Goal: Task Accomplishment & Management: Manage account settings

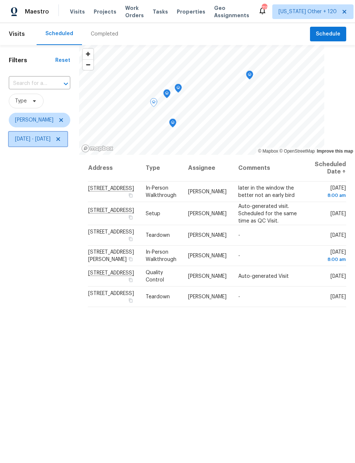
click at [44, 144] on span "Sun, Oct 05 - Sun, Oct 12" at bounding box center [38, 139] width 59 height 15
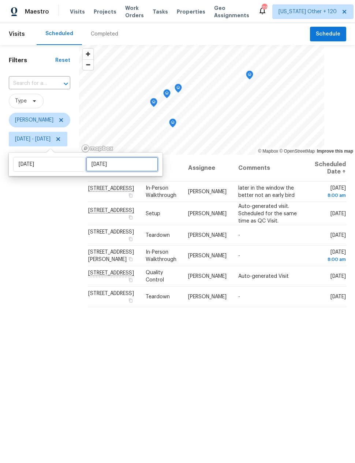
click at [99, 162] on input "Sun, Oct 12" at bounding box center [122, 164] width 72 height 15
select select "9"
select select "2025"
select select "10"
select select "2025"
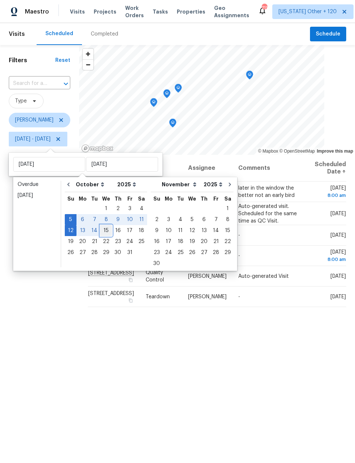
click at [106, 232] on div "15" at bounding box center [106, 231] width 12 height 10
type input "Wed, Oct 15"
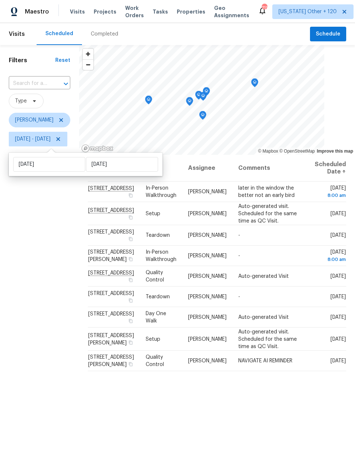
click at [73, 302] on div "Filters Reset ​ Type Nick Pulliam Sun, Oct 05 - Wed, Oct 15" at bounding box center [39, 285] width 79 height 481
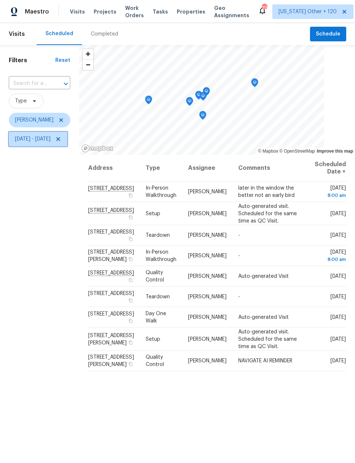
click at [34, 145] on span "Sun, Oct 05 - Wed, Oct 15" at bounding box center [38, 139] width 59 height 15
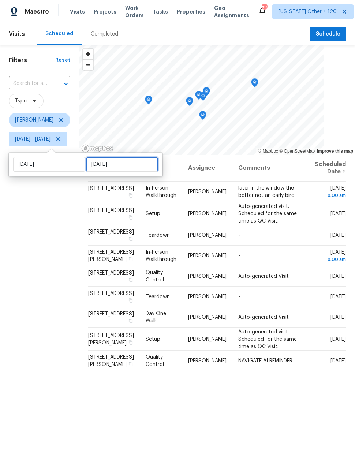
click at [96, 166] on input "Wed, Oct 15" at bounding box center [122, 164] width 72 height 15
select select "9"
select select "2025"
select select "10"
select select "2025"
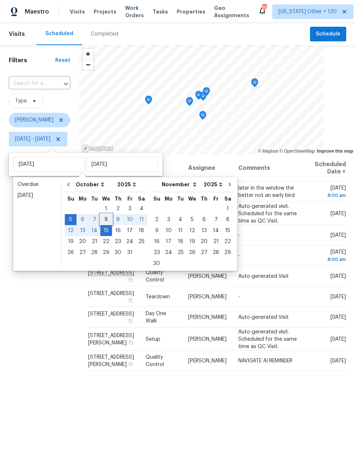
click at [103, 217] on div "8" at bounding box center [106, 220] width 12 height 10
type input "Wed, Oct 08"
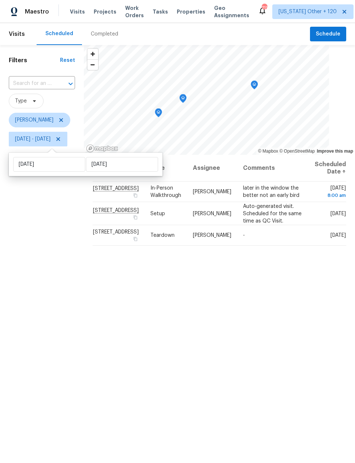
click at [67, 255] on div "Filters Reset ​ Type Nick Pulliam Sun, Oct 05 - Wed, Oct 08" at bounding box center [42, 285] width 84 height 481
click at [63, 254] on div "Filters Reset ​ Type Nick Pulliam Sun, Oct 05 - Wed, Oct 08" at bounding box center [42, 285] width 84 height 481
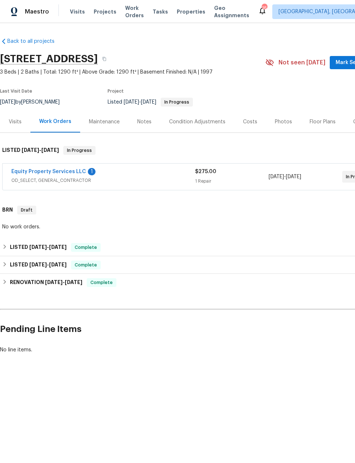
click at [49, 172] on link "Equity Property Services LLC" at bounding box center [48, 171] width 75 height 5
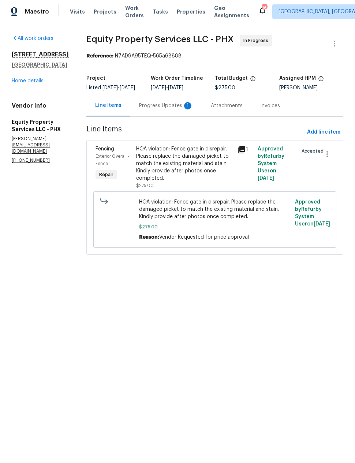
click at [156, 106] on div "Progress Updates 1" at bounding box center [166, 106] width 72 height 22
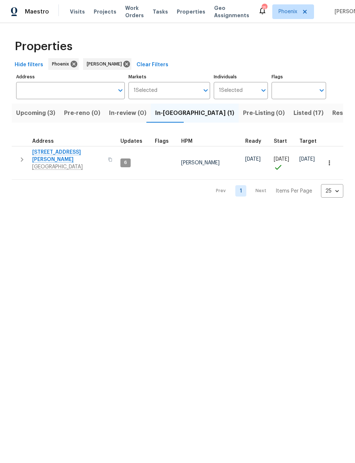
click at [50, 154] on span "[STREET_ADDRESS][PERSON_NAME]" at bounding box center [67, 156] width 71 height 15
click at [330, 161] on icon "button" at bounding box center [329, 162] width 1 height 5
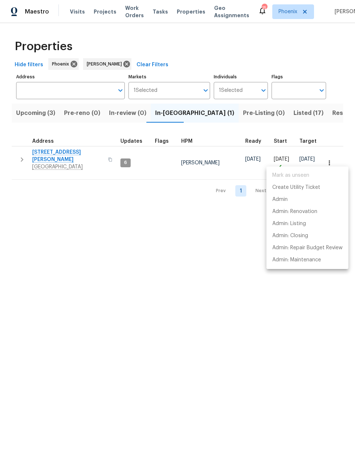
click at [223, 217] on div at bounding box center [177, 231] width 355 height 463
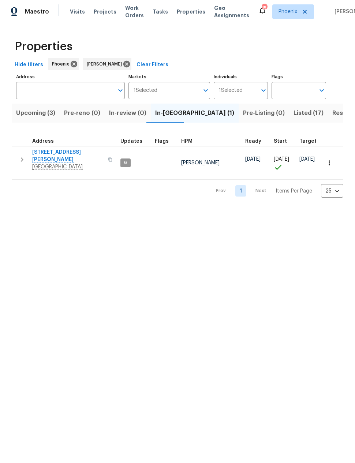
click at [47, 151] on span "[STREET_ADDRESS][PERSON_NAME]" at bounding box center [67, 156] width 71 height 15
click at [55, 152] on span "[STREET_ADDRESS][PERSON_NAME]" at bounding box center [67, 156] width 71 height 15
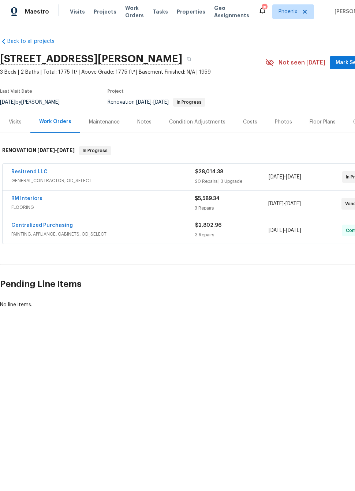
click at [21, 197] on link "RM Interiors" at bounding box center [26, 198] width 31 height 5
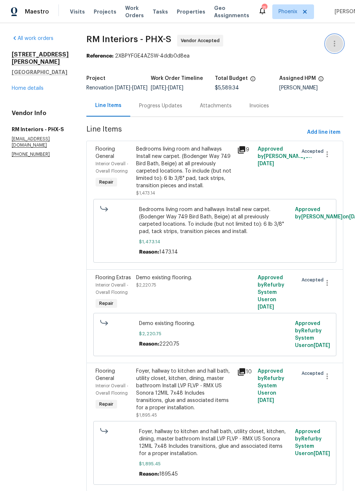
click at [336, 49] on button "button" at bounding box center [335, 44] width 18 height 18
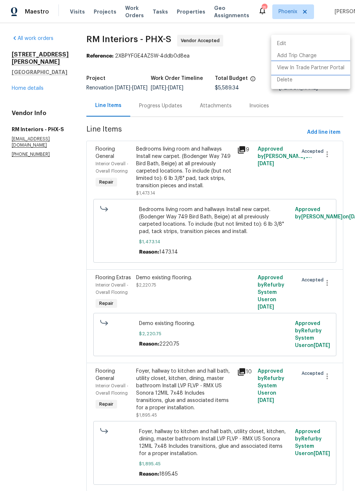
click at [331, 69] on li "View In Trade Partner Portal" at bounding box center [310, 68] width 79 height 12
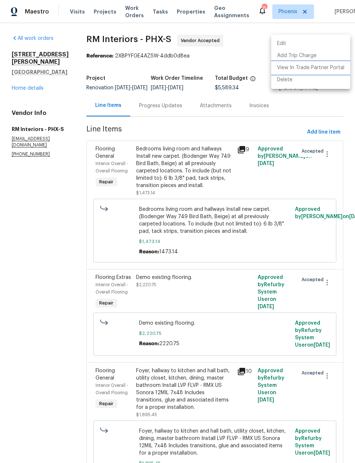
click at [323, 69] on li "View In Trade Partner Portal" at bounding box center [310, 68] width 79 height 12
click at [159, 111] on div at bounding box center [177, 231] width 355 height 463
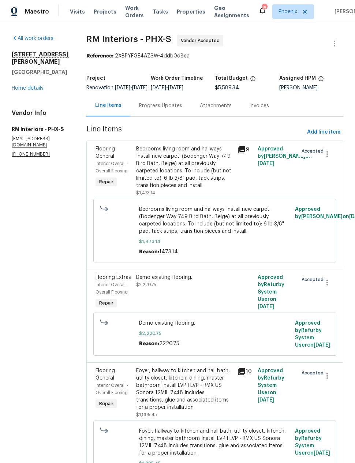
click at [155, 110] on div "Progress Updates" at bounding box center [160, 105] width 43 height 7
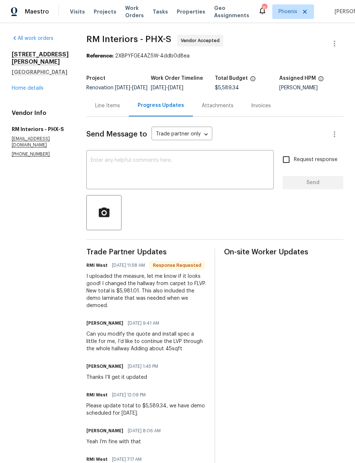
click at [110, 110] on div "Line Items" at bounding box center [107, 105] width 25 height 7
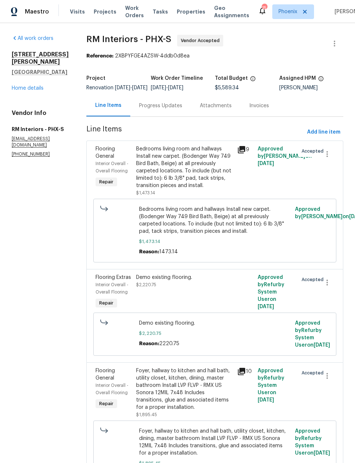
click at [153, 110] on div "Progress Updates" at bounding box center [160, 105] width 43 height 7
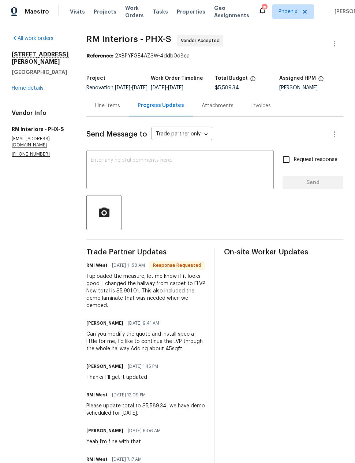
click at [101, 108] on div "Line Items" at bounding box center [107, 105] width 25 height 7
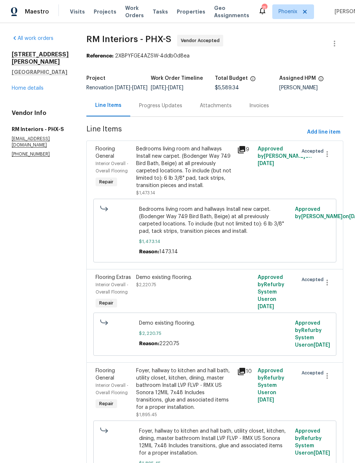
click at [227, 289] on div "Demo existing flooring. $2,220.75" at bounding box center [184, 281] width 97 height 15
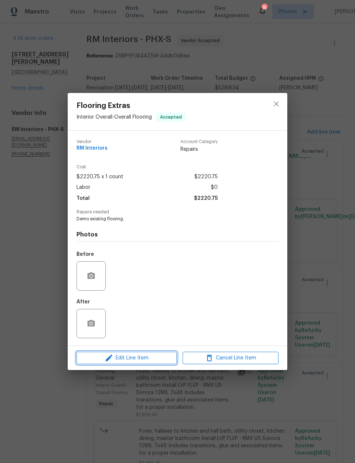
click at [159, 354] on button "Edit Line Item" at bounding box center [127, 358] width 100 height 13
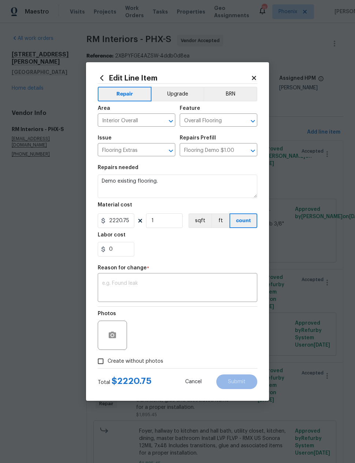
click at [196, 282] on textarea at bounding box center [177, 288] width 151 height 15
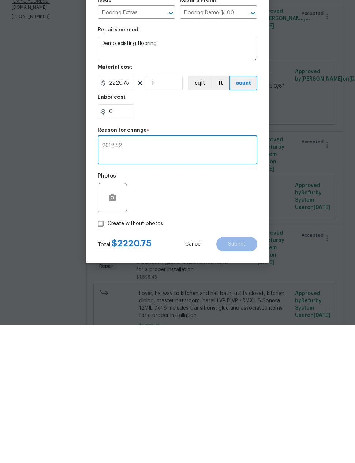
type textarea "2612.42"
click at [124, 214] on input "2220.75" at bounding box center [116, 221] width 37 height 15
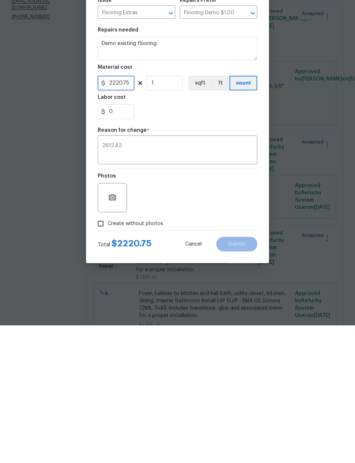
click at [115, 214] on input "2220.75" at bounding box center [116, 221] width 37 height 15
type input "2612.42"
click at [235, 307] on div "Photos" at bounding box center [178, 331] width 160 height 48
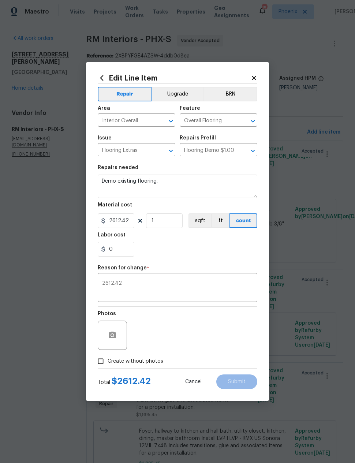
click at [102, 361] on input "Create without photos" at bounding box center [101, 362] width 14 height 14
checkbox input "true"
click at [238, 334] on textarea at bounding box center [195, 335] width 125 height 29
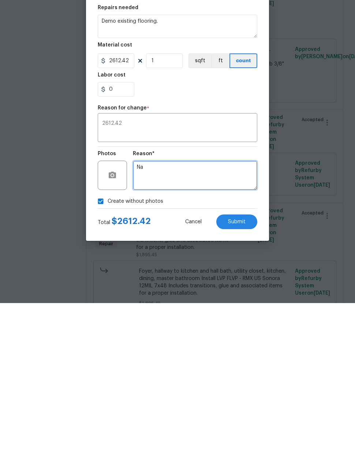
type textarea "Na"
click at [245, 380] on span "Submit" at bounding box center [237, 382] width 18 height 5
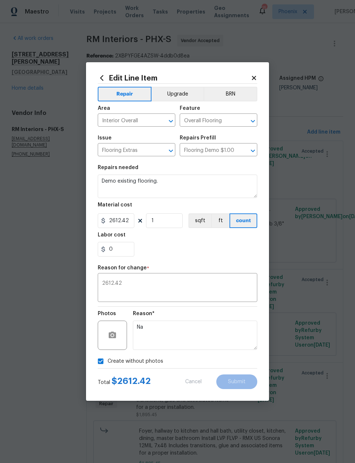
type input "2220.75"
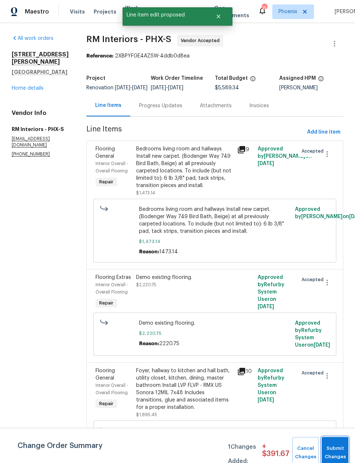
click at [337, 449] on button "Submit Changes" at bounding box center [335, 453] width 27 height 32
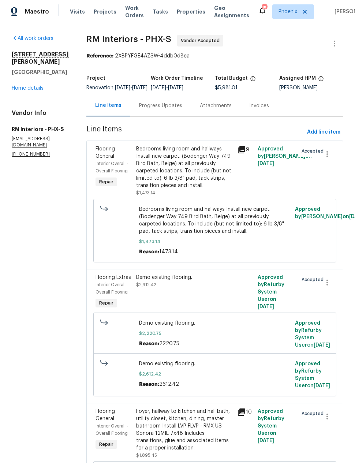
click at [156, 102] on div "Progress Updates" at bounding box center [160, 105] width 43 height 7
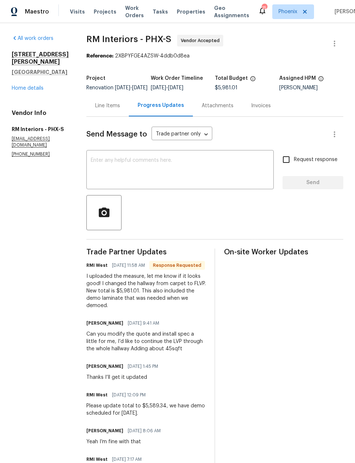
click at [104, 163] on textarea at bounding box center [180, 171] width 179 height 26
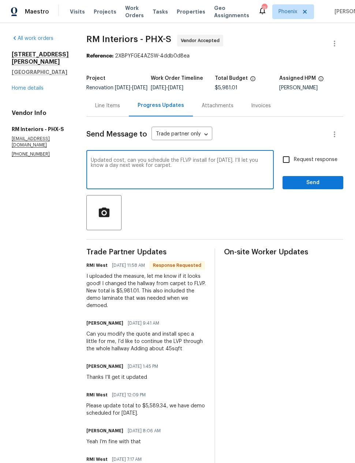
type textarea "Updated cost, can you schedule the FLVP install for Friday. I’ll let you know a…"
click at [289, 165] on input "Request response" at bounding box center [286, 159] width 15 height 15
checkbox input "true"
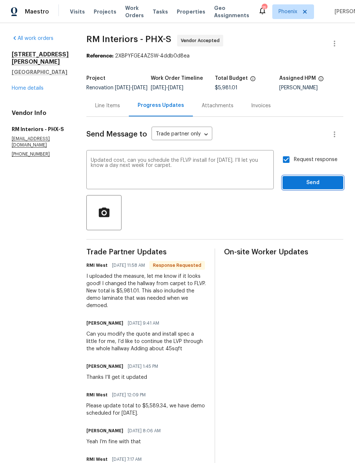
click at [316, 188] on span "Send" at bounding box center [313, 182] width 49 height 9
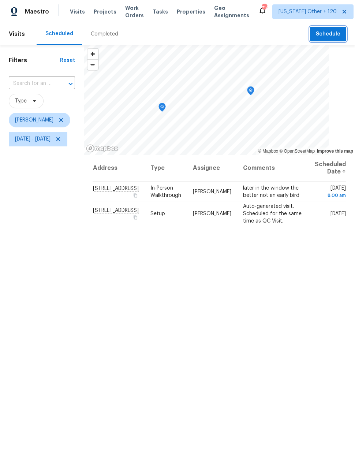
click at [325, 35] on span "Schedule" at bounding box center [328, 34] width 25 height 9
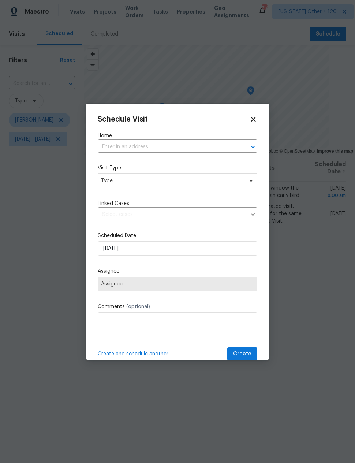
click at [217, 145] on input "text" at bounding box center [167, 146] width 139 height 11
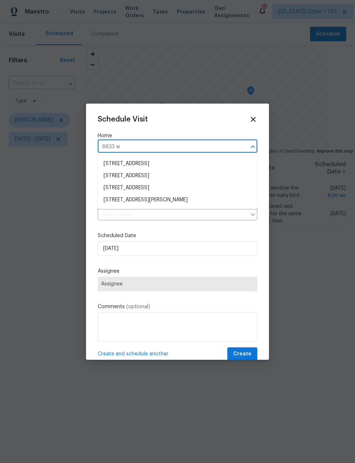
type input "6633 w"
click at [114, 200] on li "6633 W Colter St, Glendale, AZ 85301" at bounding box center [178, 201] width 160 height 12
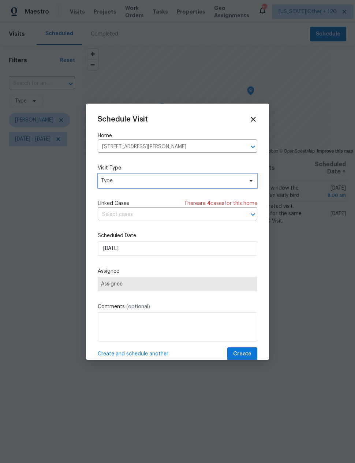
click at [106, 178] on span "Type" at bounding box center [172, 180] width 143 height 7
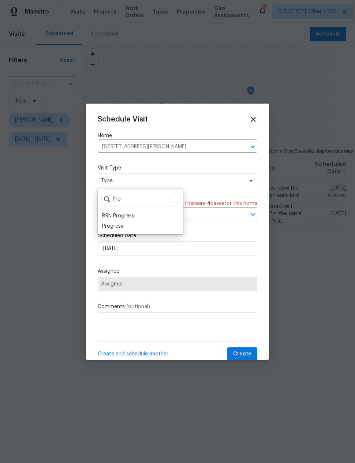
type input "Pro"
click at [107, 224] on div "Progress" at bounding box center [112, 226] width 21 height 7
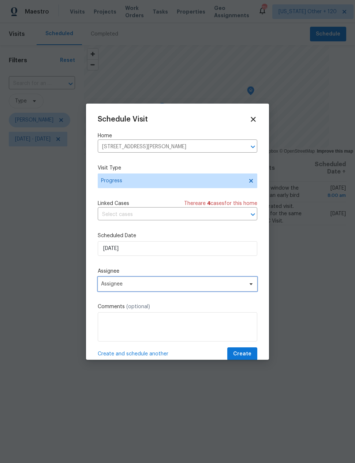
click at [108, 285] on span "Assignee" at bounding box center [173, 284] width 144 height 6
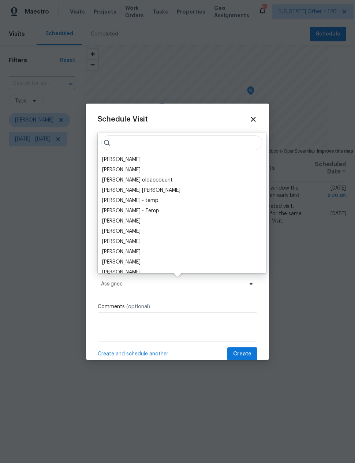
click at [112, 158] on div "[PERSON_NAME]" at bounding box center [121, 159] width 38 height 7
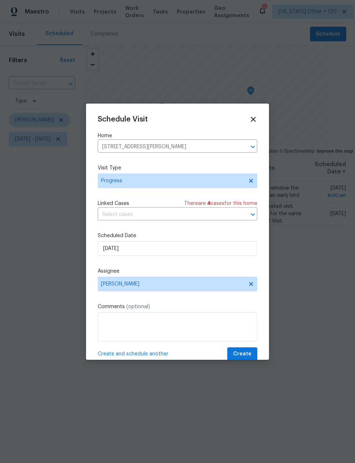
click at [122, 356] on span "Create and schedule another" at bounding box center [133, 354] width 71 height 7
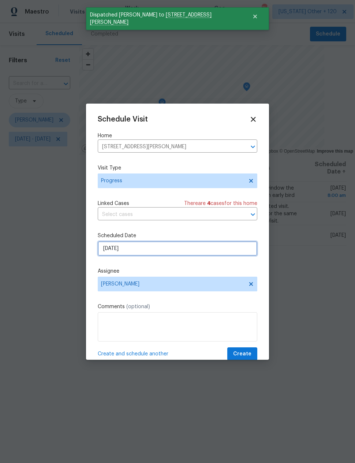
click at [111, 248] on input "10/8/2025" at bounding box center [178, 248] width 160 height 15
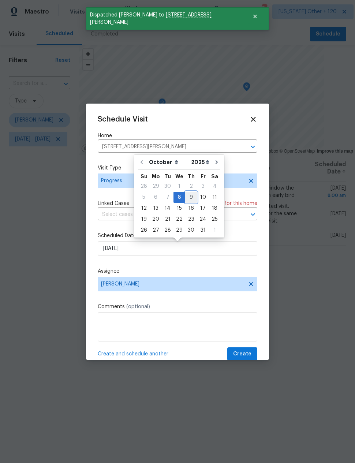
click at [188, 196] on div "9" at bounding box center [191, 197] width 12 height 10
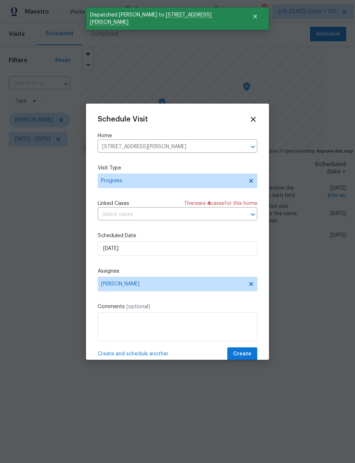
click at [117, 354] on span "Create and schedule another" at bounding box center [133, 354] width 71 height 7
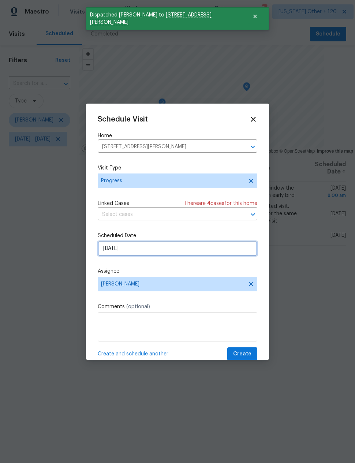
click at [115, 248] on input "10/9/2025" at bounding box center [178, 248] width 160 height 15
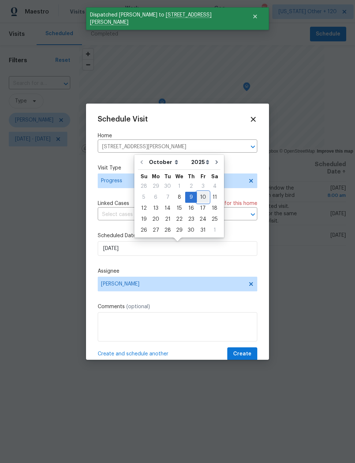
click at [199, 197] on div "10" at bounding box center [203, 197] width 12 height 10
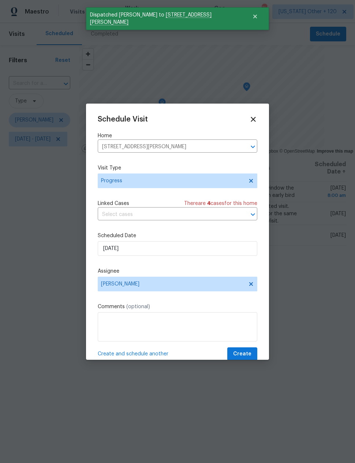
click at [134, 354] on span "Create and schedule another" at bounding box center [133, 354] width 71 height 7
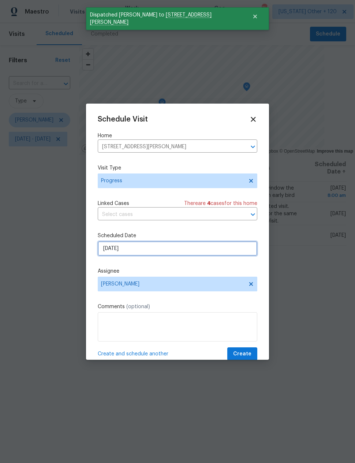
click at [107, 253] on input "10/10/2025" at bounding box center [178, 248] width 160 height 15
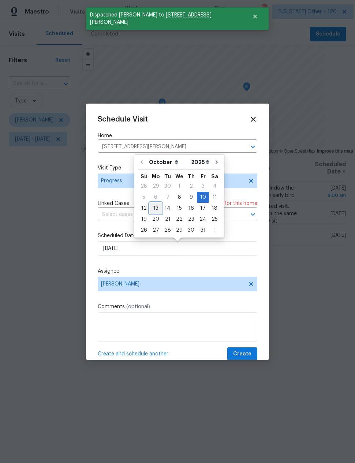
click at [153, 207] on div "13" at bounding box center [156, 208] width 12 height 10
type input "10/13/2025"
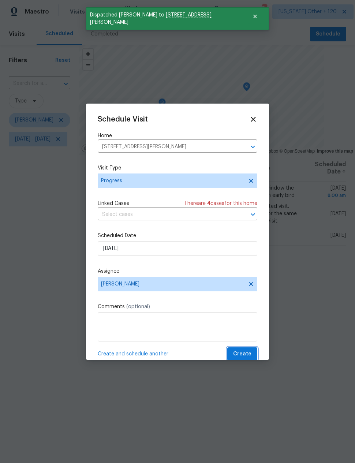
click at [247, 353] on span "Create" at bounding box center [242, 354] width 18 height 9
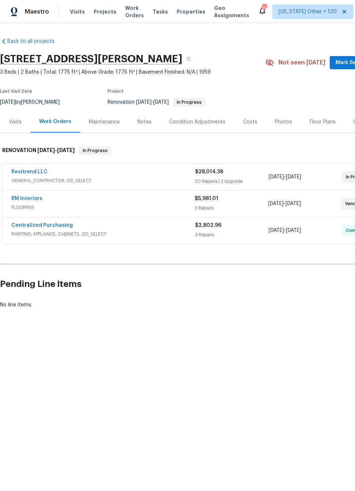
click at [25, 174] on link "Resitrend LLC" at bounding box center [29, 171] width 36 height 5
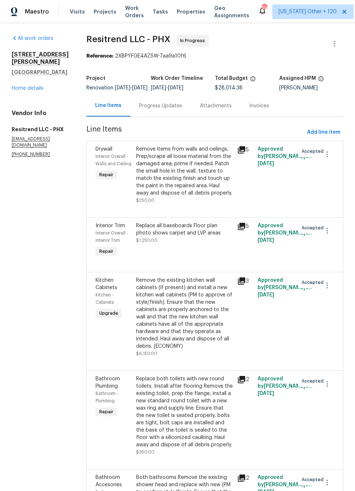
click at [166, 107] on div "Progress Updates" at bounding box center [160, 106] width 61 height 22
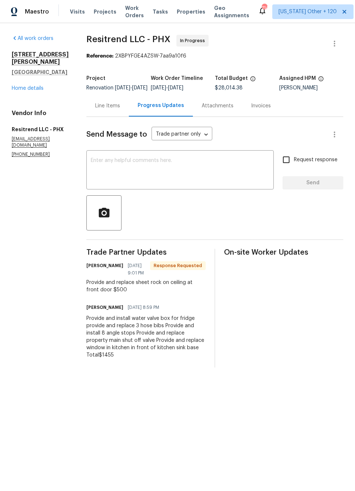
click at [104, 110] on div "Line Items" at bounding box center [107, 105] width 25 height 7
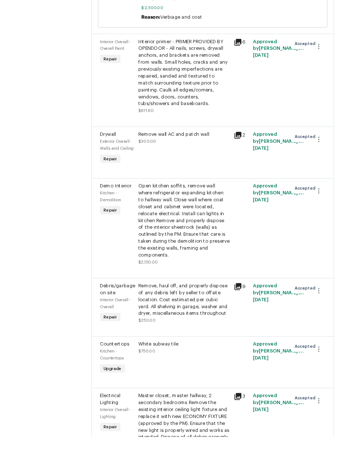
scroll to position [18, 0]
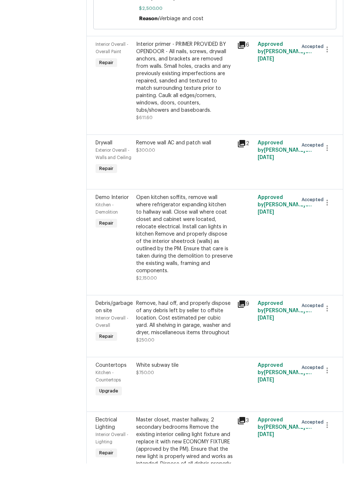
click at [222, 221] on div "Open kitchen soffits, remove wall where refrigerator expanding kitchen to hallw…" at bounding box center [184, 261] width 97 height 81
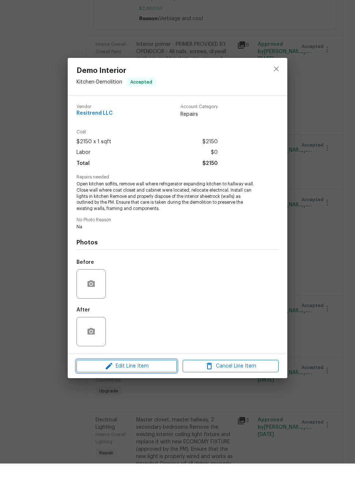
click at [159, 389] on span "Edit Line Item" at bounding box center [127, 393] width 96 height 9
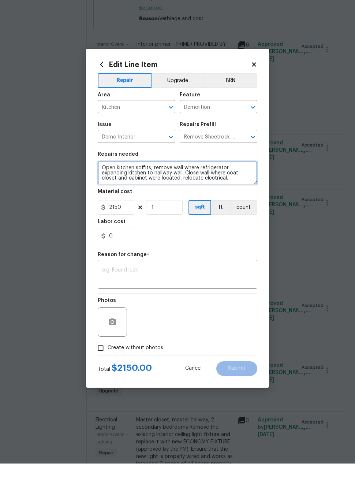
click at [217, 189] on textarea "Open kitchen soffits, remove wall where refrigerator expanding kitchen to hallw…" at bounding box center [178, 200] width 160 height 23
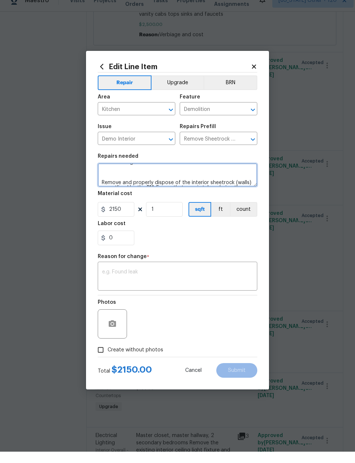
scroll to position [26, 0]
click at [100, 177] on textarea "Open kitchen soffits, remove wall where refrigerator expanding kitchen to hallw…" at bounding box center [178, 186] width 160 height 23
type textarea "Open kitchen soffits, remove wall where refrigerator expanding kitchen to hallw…"
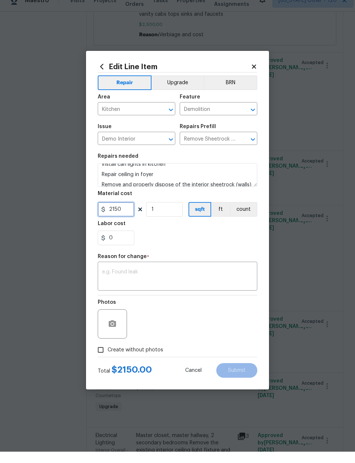
click at [112, 214] on input "2150" at bounding box center [116, 221] width 37 height 15
click at [117, 214] on input "2150" at bounding box center [116, 221] width 37 height 15
click at [116, 214] on input "2150" at bounding box center [116, 221] width 37 height 15
type input "2650"
click at [165, 242] on div "0" at bounding box center [178, 249] width 160 height 15
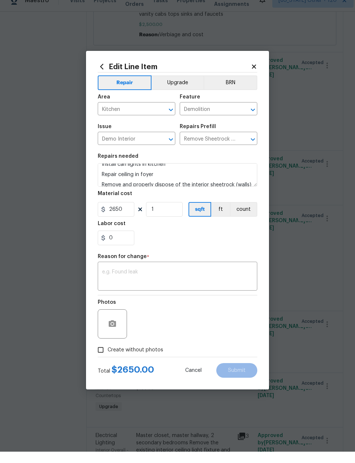
scroll to position [29, 0]
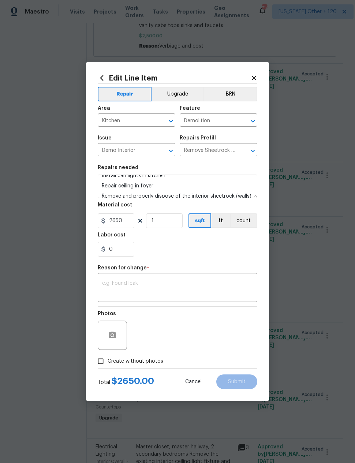
click at [110, 284] on textarea at bounding box center [177, 288] width 151 height 15
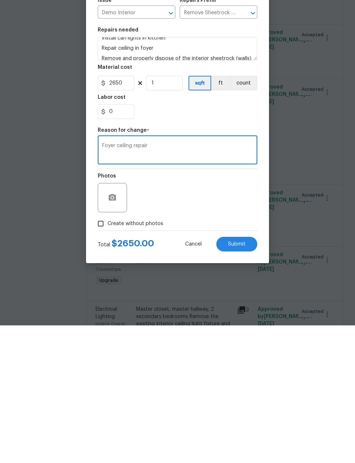
type textarea "Foyer ceiling repair"
click at [242, 375] on button "Submit" at bounding box center [237, 382] width 41 height 15
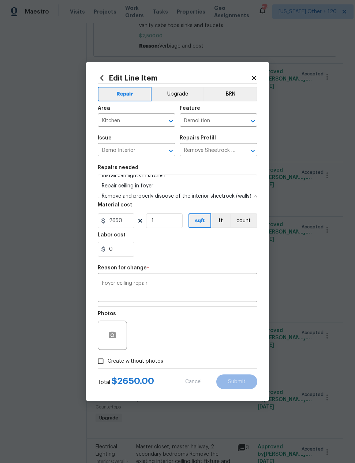
type textarea "Open kitchen soffits, remove wall where refrigerator expanding kitchen to hallw…"
type input "2150"
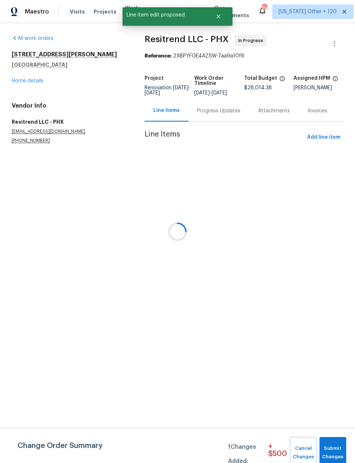
scroll to position [0, 0]
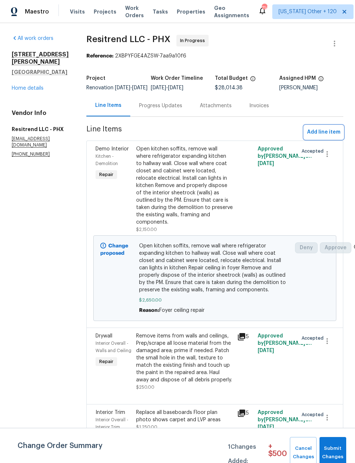
click at [318, 137] on span "Add line item" at bounding box center [323, 132] width 33 height 9
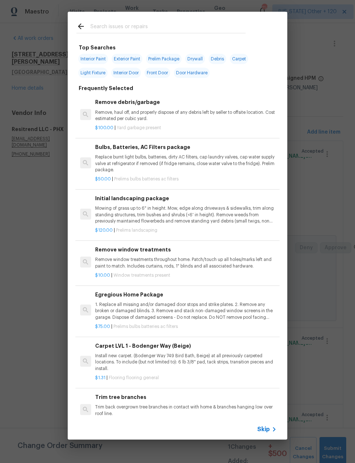
click at [210, 28] on input "text" at bounding box center [167, 27] width 155 height 11
type input "Plumbing"
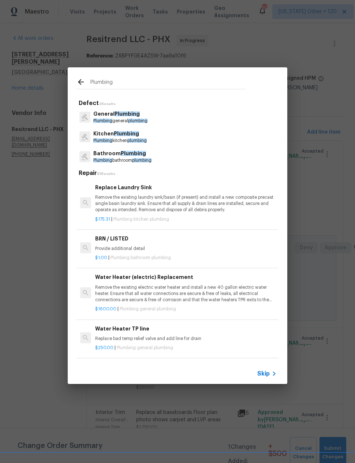
click at [115, 115] on span "Plumbing" at bounding box center [127, 113] width 25 height 5
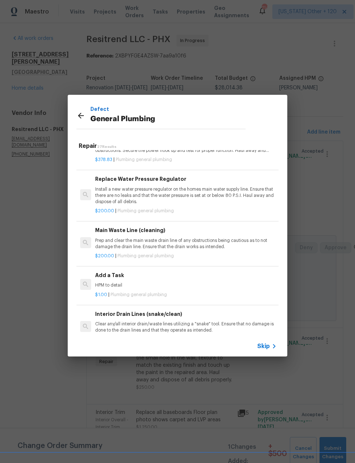
scroll to position [713, 0]
click at [106, 273] on h6 "Add a Task" at bounding box center [186, 275] width 182 height 8
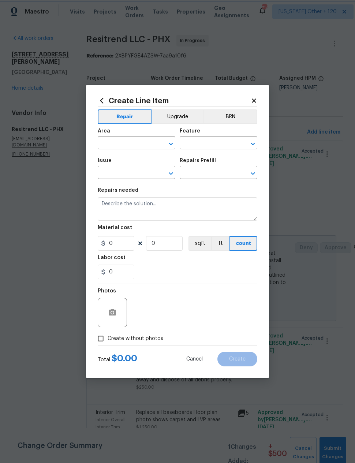
type input "Plumbing"
type input "General Plumbing"
type input "Add a Task $1.00"
type textarea "HPM to detail"
type input "1"
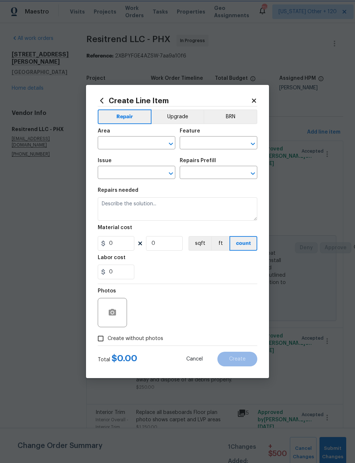
type input "1"
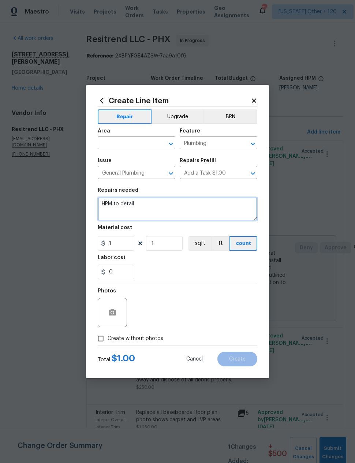
click at [139, 209] on textarea "HPM to detail" at bounding box center [178, 208] width 160 height 23
click at [125, 204] on textarea "HPM to detail" at bounding box center [178, 208] width 160 height 23
click at [149, 205] on textarea "Replace 3 hose bibs" at bounding box center [178, 208] width 160 height 23
type textarea "Replace 3 hose bibs, 8 angle stops, water main shut off valve."
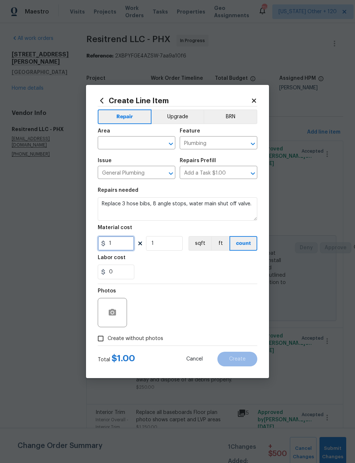
click at [115, 244] on input "1" at bounding box center [116, 243] width 37 height 15
type input "975"
click at [225, 272] on div "0" at bounding box center [178, 272] width 160 height 15
click at [115, 147] on input "text" at bounding box center [126, 143] width 57 height 11
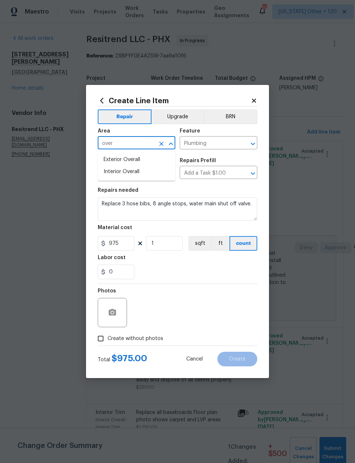
click at [119, 172] on li "Interior Overall" at bounding box center [137, 172] width 78 height 12
type input "Interior Overall"
click at [237, 268] on div "0" at bounding box center [178, 272] width 160 height 15
click at [101, 340] on input "Create without photos" at bounding box center [101, 339] width 14 height 14
checkbox input "true"
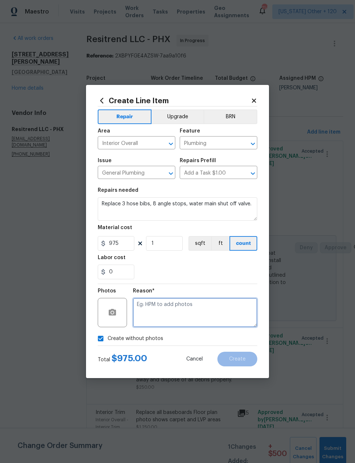
click at [236, 312] on textarea at bounding box center [195, 312] width 125 height 29
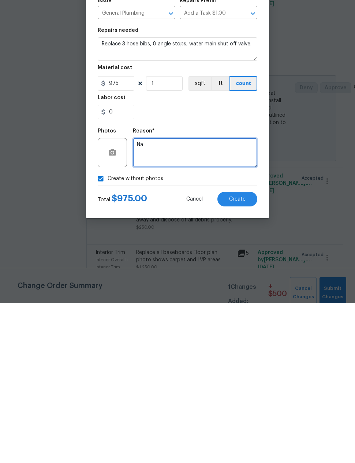
type textarea "Na"
click at [242, 352] on button "Create" at bounding box center [238, 359] width 40 height 15
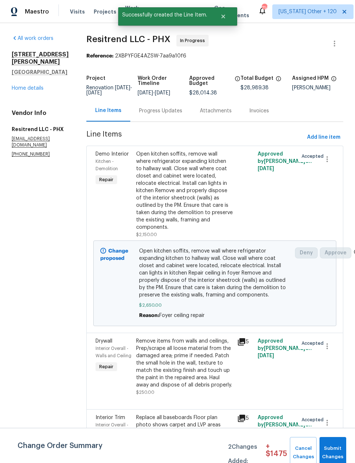
scroll to position [0, 0]
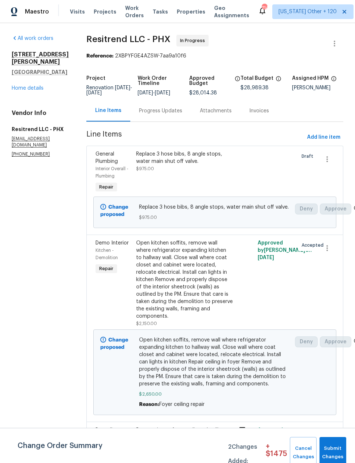
click at [315, 141] on span "Add line item" at bounding box center [323, 137] width 33 height 9
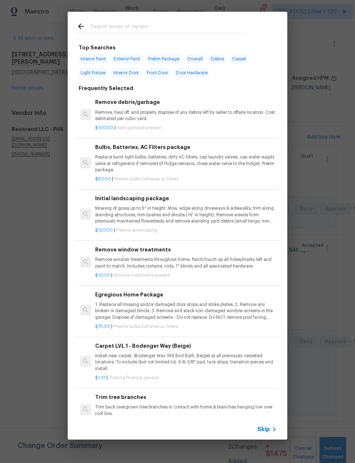
click at [187, 29] on input "text" at bounding box center [167, 27] width 155 height 11
type input "Garage door"
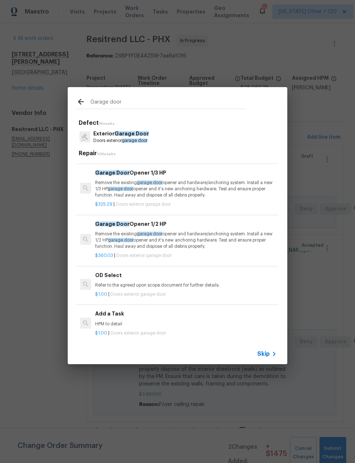
scroll to position [296, 0]
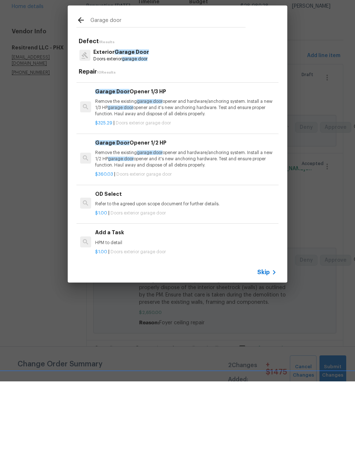
click at [171, 322] on p "HPM to detail" at bounding box center [186, 325] width 182 height 6
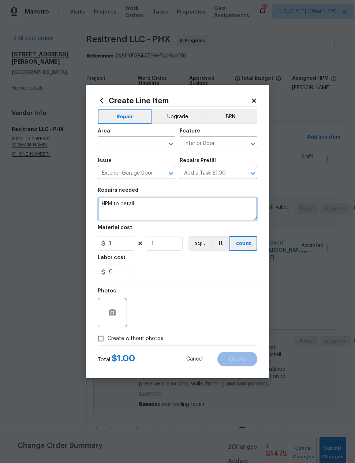
click at [171, 200] on textarea "HPM to detail" at bounding box center [178, 208] width 160 height 23
click at [170, 200] on textarea "HPM to detail" at bounding box center [178, 208] width 160 height 23
click at [167, 206] on textarea "HPM to detail" at bounding box center [178, 208] width 160 height 23
type textarea "Repair garage door, possible full replacement if top panel can’t be matched. En…"
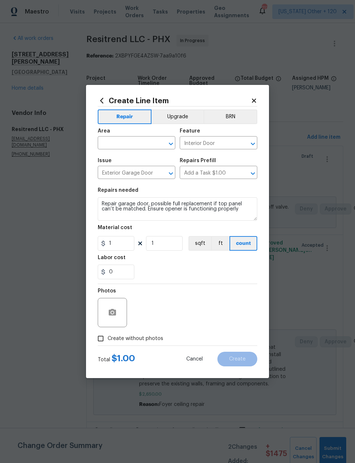
click at [151, 141] on input "text" at bounding box center [126, 143] width 57 height 11
click at [152, 183] on li "Garage" at bounding box center [137, 189] width 78 height 12
type input "Garage"
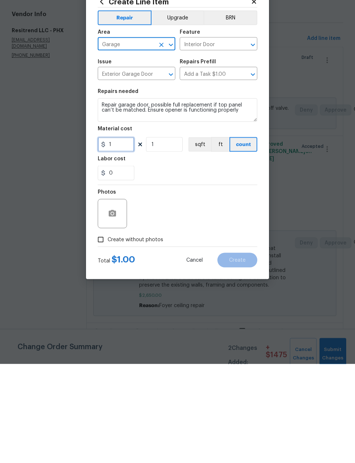
click at [123, 236] on input "1" at bounding box center [116, 243] width 37 height 15
click at [100, 332] on input "Create without photos" at bounding box center [101, 339] width 14 height 14
checkbox input "true"
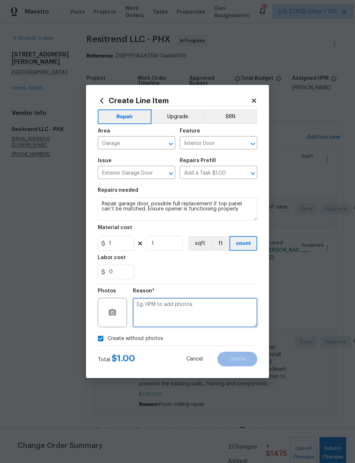
click at [179, 302] on textarea at bounding box center [195, 312] width 125 height 29
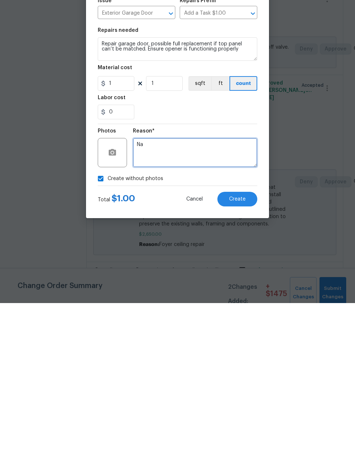
type textarea "Na"
click at [241, 357] on span "Create" at bounding box center [237, 359] width 16 height 5
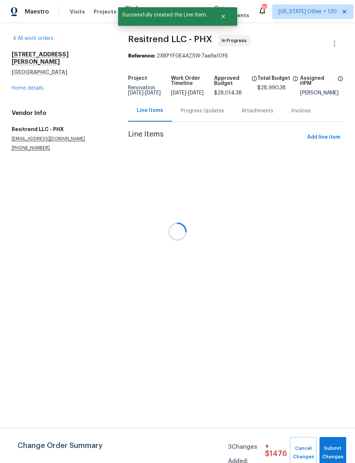
scroll to position [0, 0]
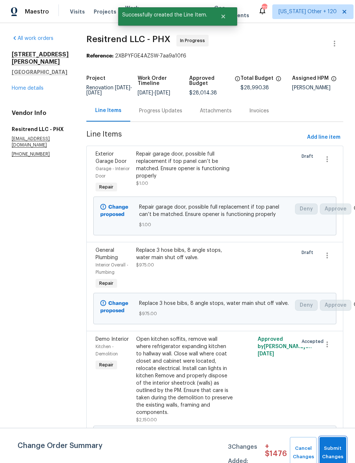
click at [334, 448] on span "Submit Changes" at bounding box center [332, 453] width 19 height 17
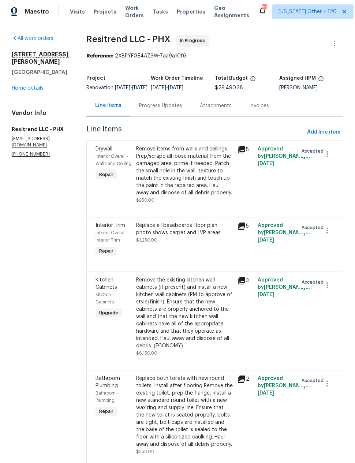
click at [28, 86] on link "Home details" at bounding box center [28, 88] width 32 height 5
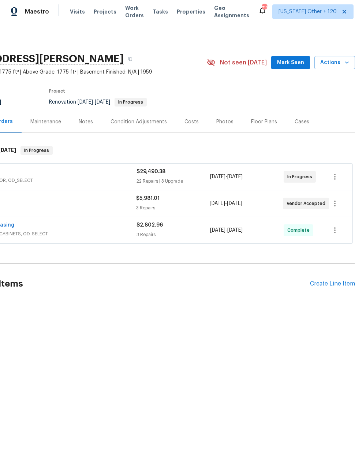
scroll to position [0, 59]
click at [336, 204] on icon "button" at bounding box center [335, 203] width 9 height 9
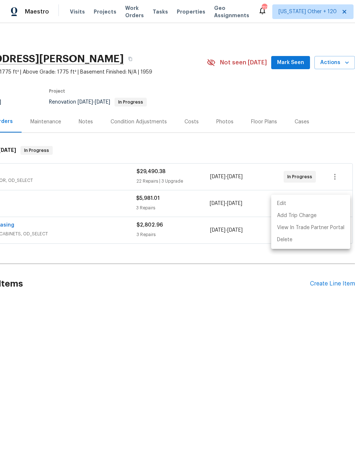
click at [329, 201] on li "Edit" at bounding box center [310, 204] width 79 height 12
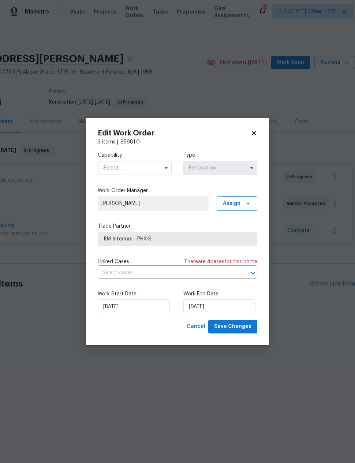
click at [145, 169] on input "text" at bounding box center [135, 168] width 74 height 15
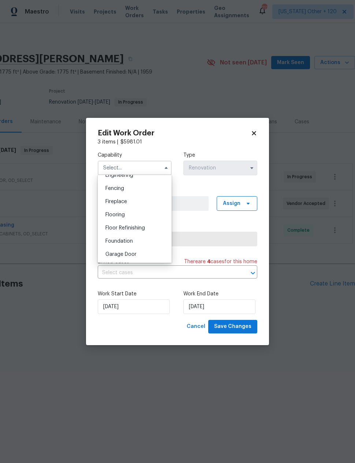
scroll to position [262, 0]
click at [147, 204] on div "Flooring" at bounding box center [135, 206] width 70 height 13
type input "Flooring"
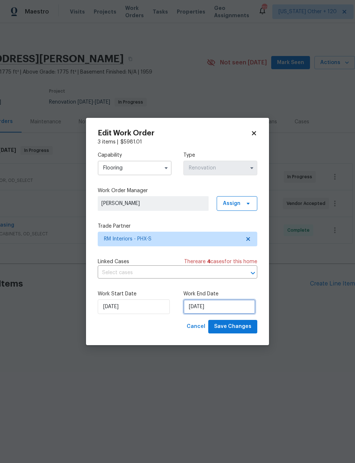
click at [217, 304] on input "10/3/2025" at bounding box center [220, 307] width 72 height 15
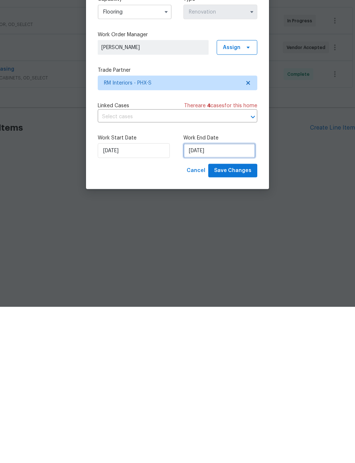
select select "9"
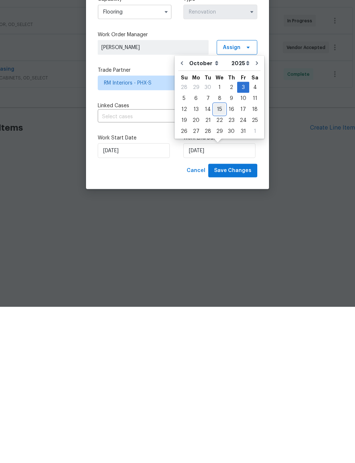
click at [215, 260] on div "15" at bounding box center [220, 265] width 12 height 10
type input "10/15/2025"
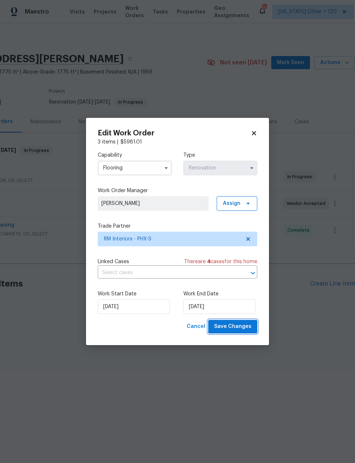
click at [244, 328] on span "Save Changes" at bounding box center [232, 326] width 37 height 9
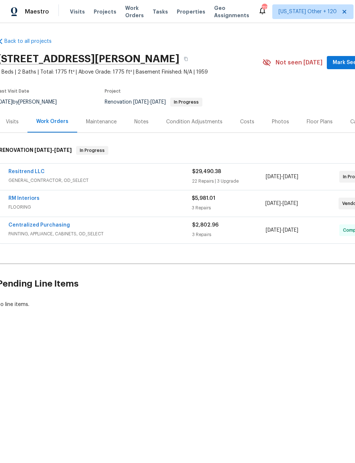
scroll to position [0, 3]
click at [246, 120] on div "Costs" at bounding box center [247, 121] width 14 height 7
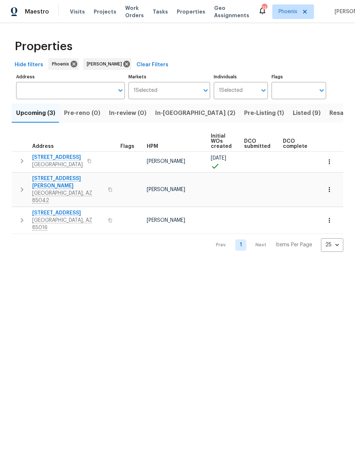
click at [170, 113] on span "In-[GEOGRAPHIC_DATA] (2)" at bounding box center [195, 113] width 80 height 10
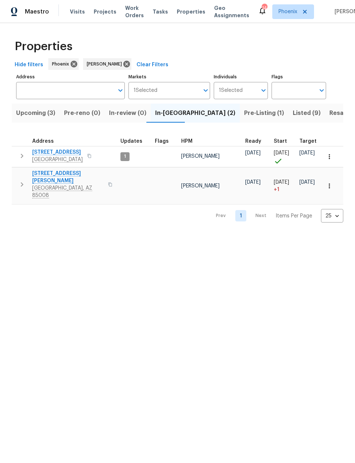
click at [25, 187] on icon "button" at bounding box center [22, 184] width 9 height 9
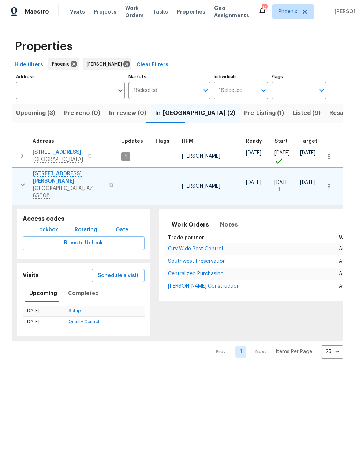
click at [123, 273] on button "Schedule a visit" at bounding box center [118, 276] width 53 height 14
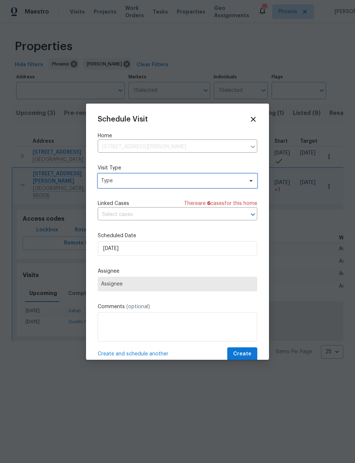
click at [187, 182] on span "Type" at bounding box center [172, 180] width 143 height 7
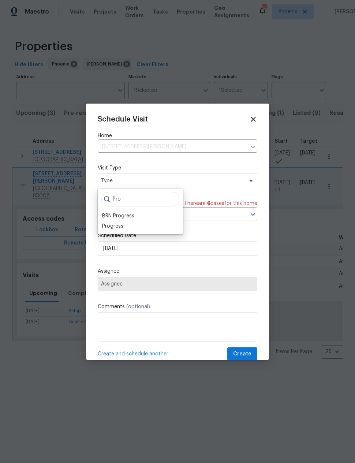
type input "Pro"
click at [123, 229] on div "Progress" at bounding box center [112, 226] width 21 height 7
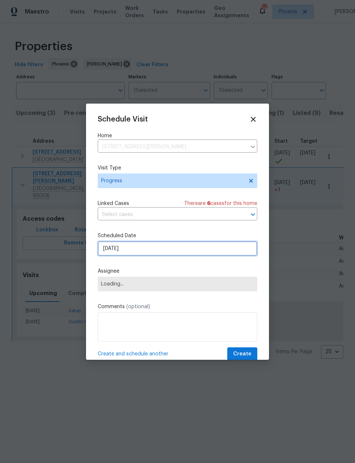
click at [164, 251] on input "[DATE]" at bounding box center [178, 248] width 160 height 15
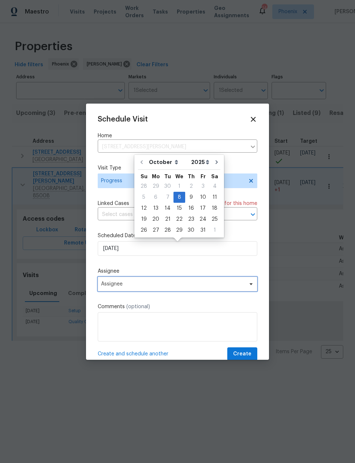
click at [171, 281] on span "Assignee" at bounding box center [178, 284] width 160 height 15
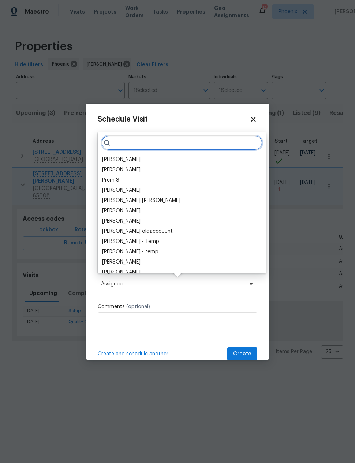
click at [159, 141] on input "search" at bounding box center [181, 143] width 161 height 15
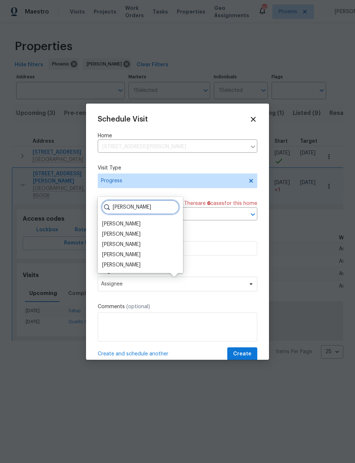
type input "Nick"
click at [129, 223] on div "[PERSON_NAME]" at bounding box center [121, 224] width 38 height 7
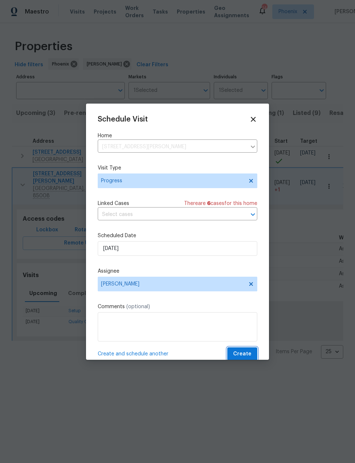
click at [248, 350] on button "Create" at bounding box center [242, 355] width 30 height 14
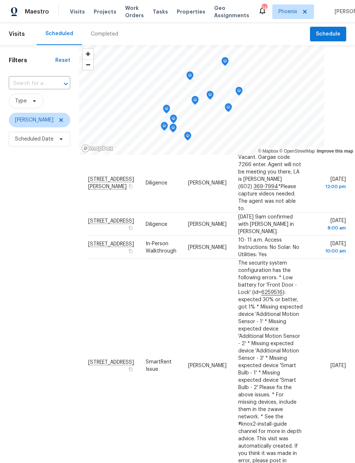
scroll to position [51, 0]
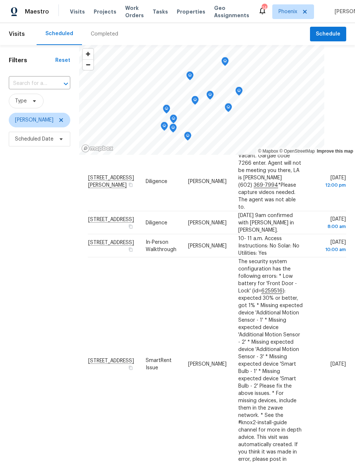
click at [33, 308] on div "Filters Reset ​ Type [PERSON_NAME] Scheduled Date" at bounding box center [39, 285] width 79 height 481
